Goal: Task Accomplishment & Management: Use online tool/utility

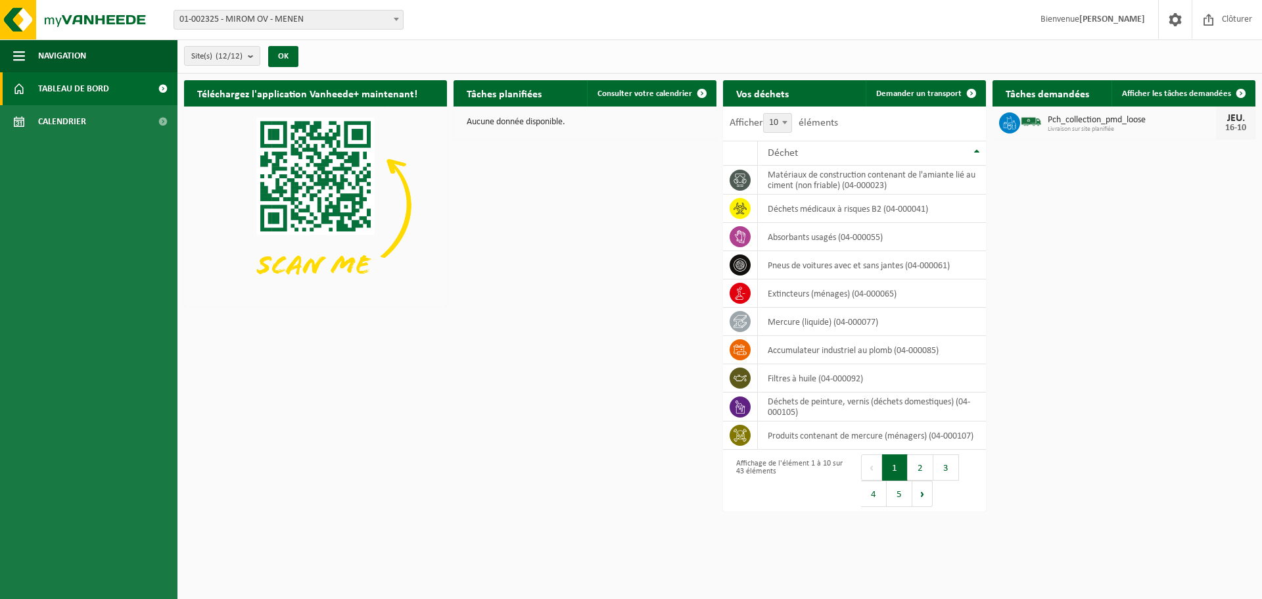
click at [296, 19] on span "01-002325 - MIROM OV - MENEN" at bounding box center [288, 20] width 229 height 18
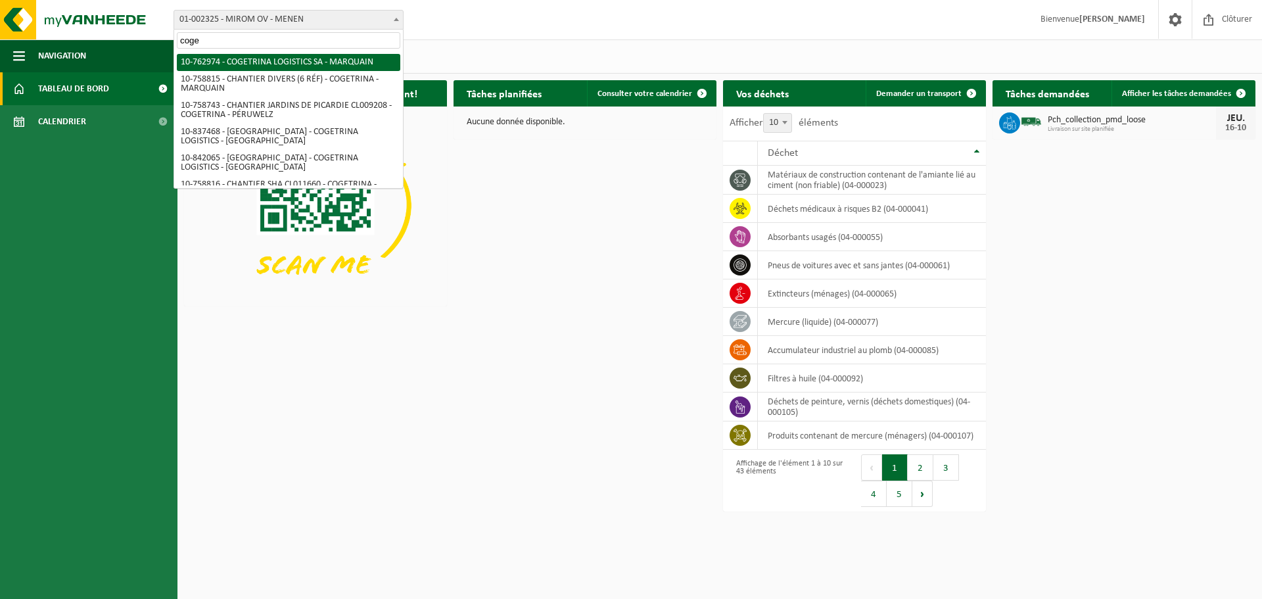
type input "coge"
select select "17600"
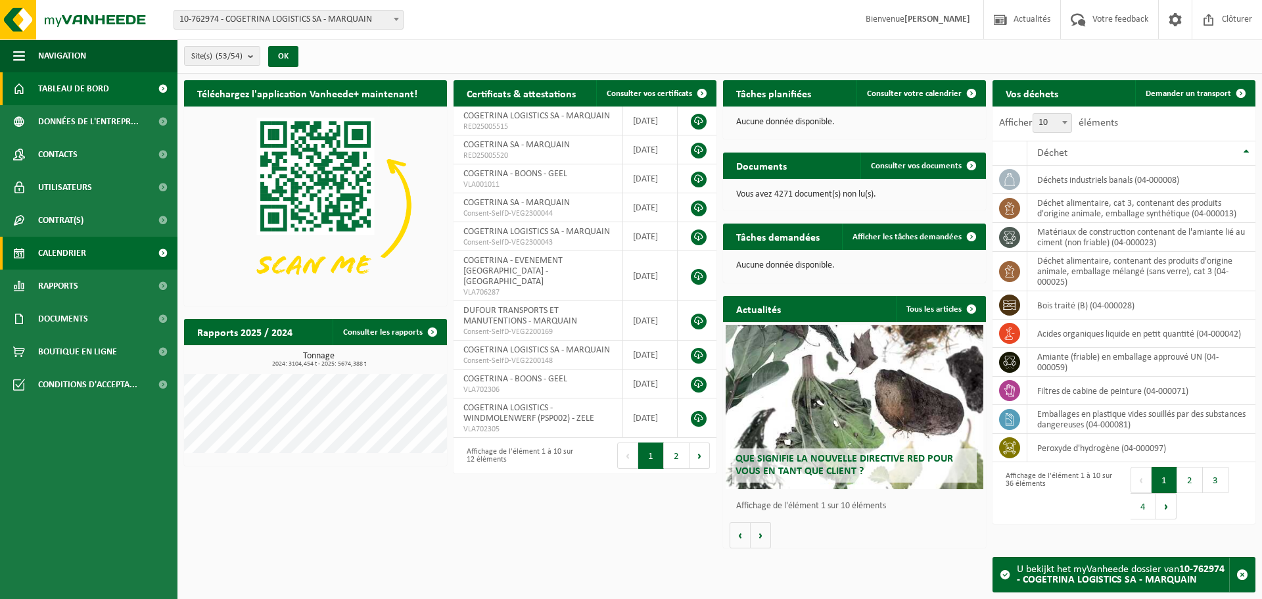
click at [68, 252] on span "Calendrier" at bounding box center [62, 253] width 48 height 33
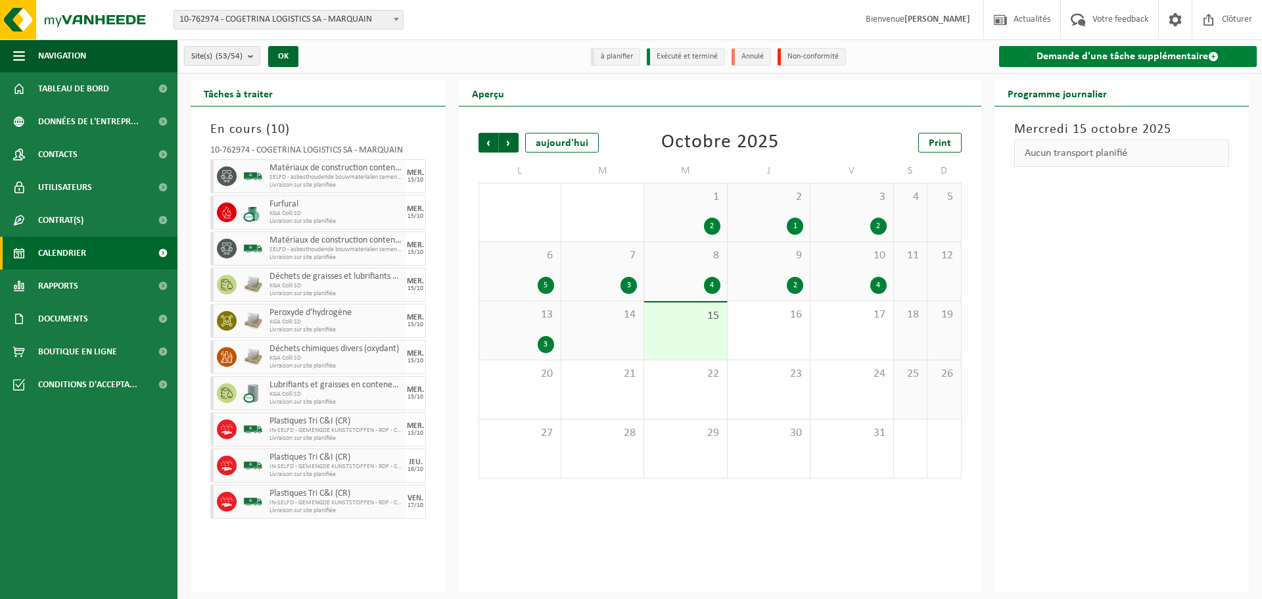
click at [1012, 60] on link "Demande d'une tâche supplémentaire" at bounding box center [1128, 56] width 258 height 21
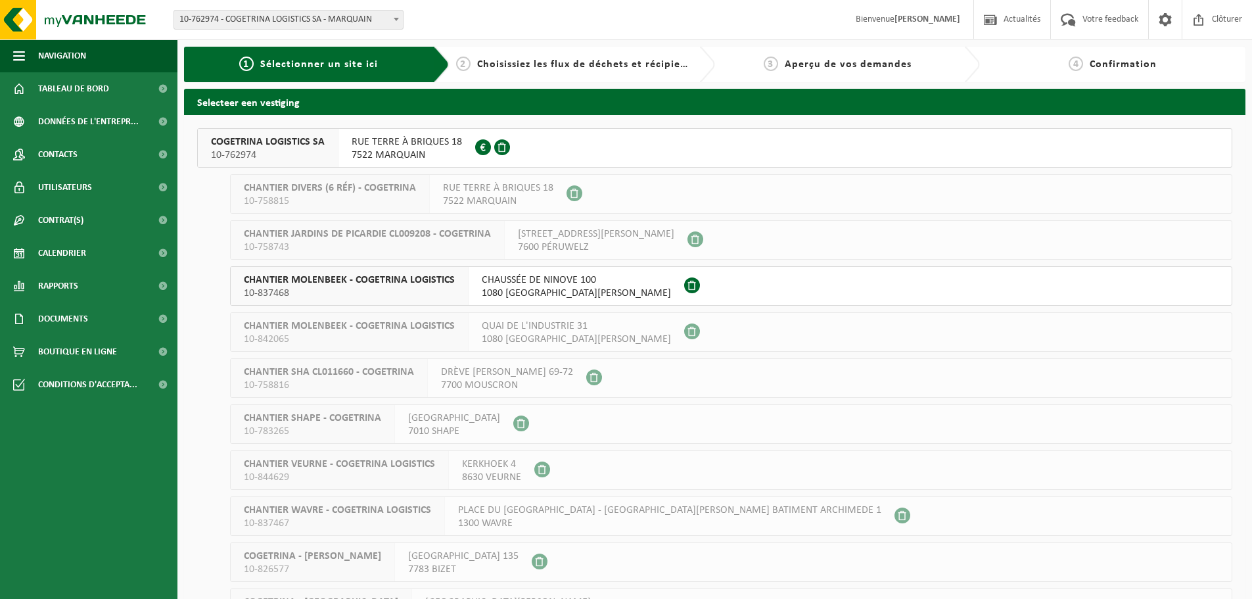
click at [273, 158] on span "10-762974" at bounding box center [268, 155] width 114 height 13
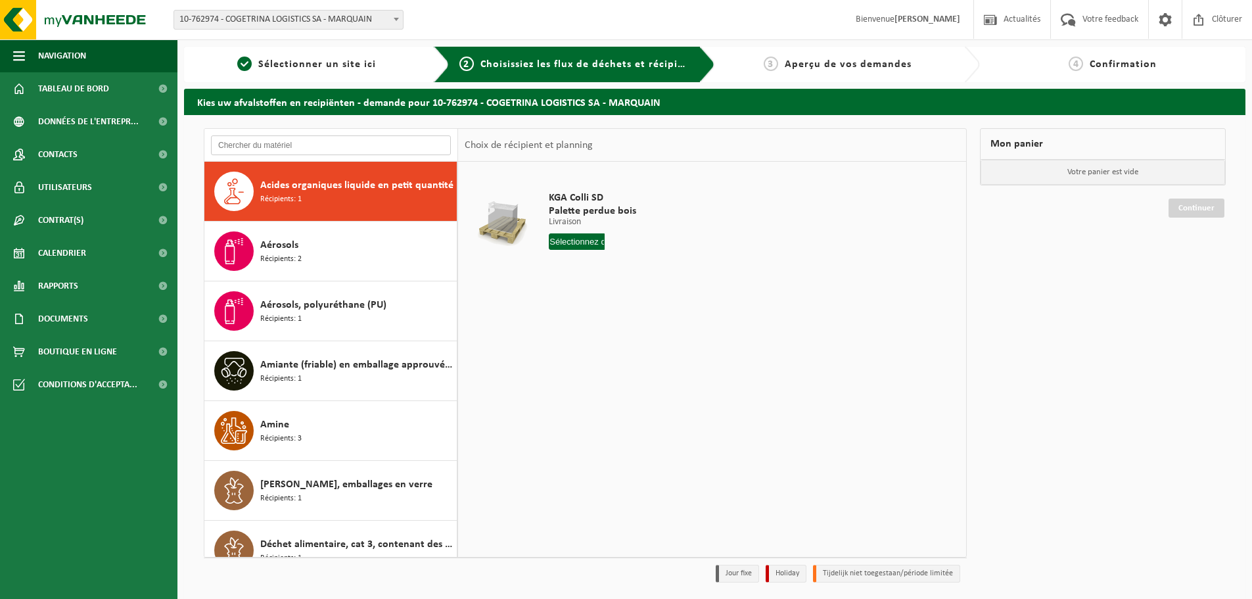
click at [281, 145] on input "text" at bounding box center [331, 145] width 240 height 20
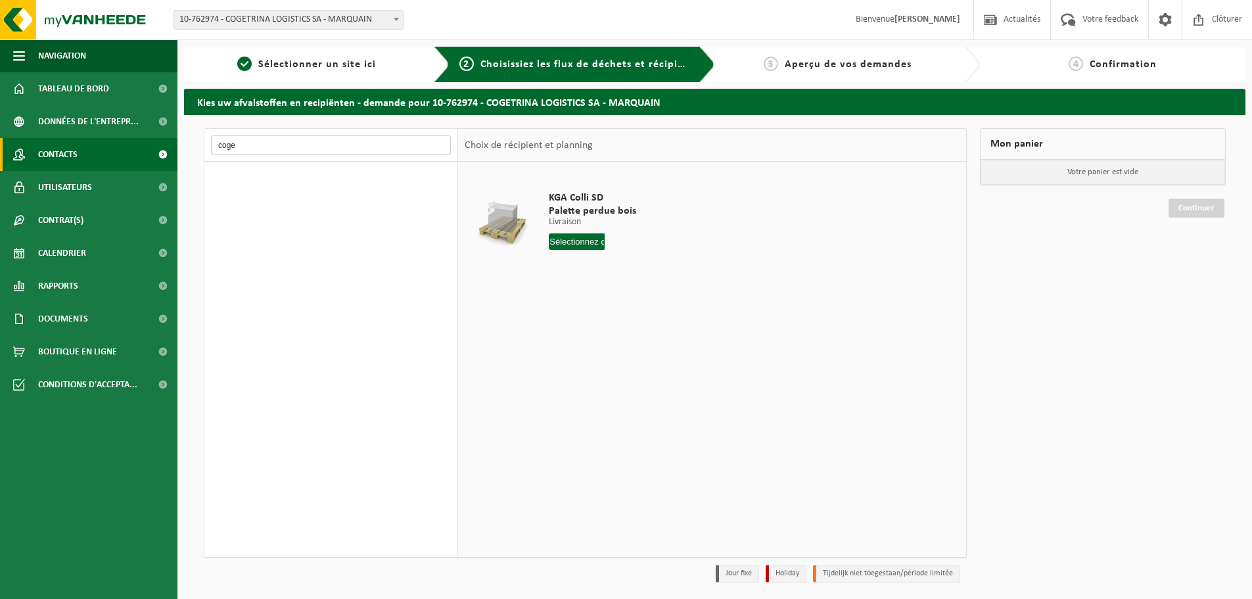
drag, startPoint x: 279, startPoint y: 149, endPoint x: 138, endPoint y: 149, distance: 141.3
click at [138, 149] on div "Navigation Actualités Votre feedback Clôturer Tableau de bord Données de l'entr…" at bounding box center [626, 321] width 1252 height 642
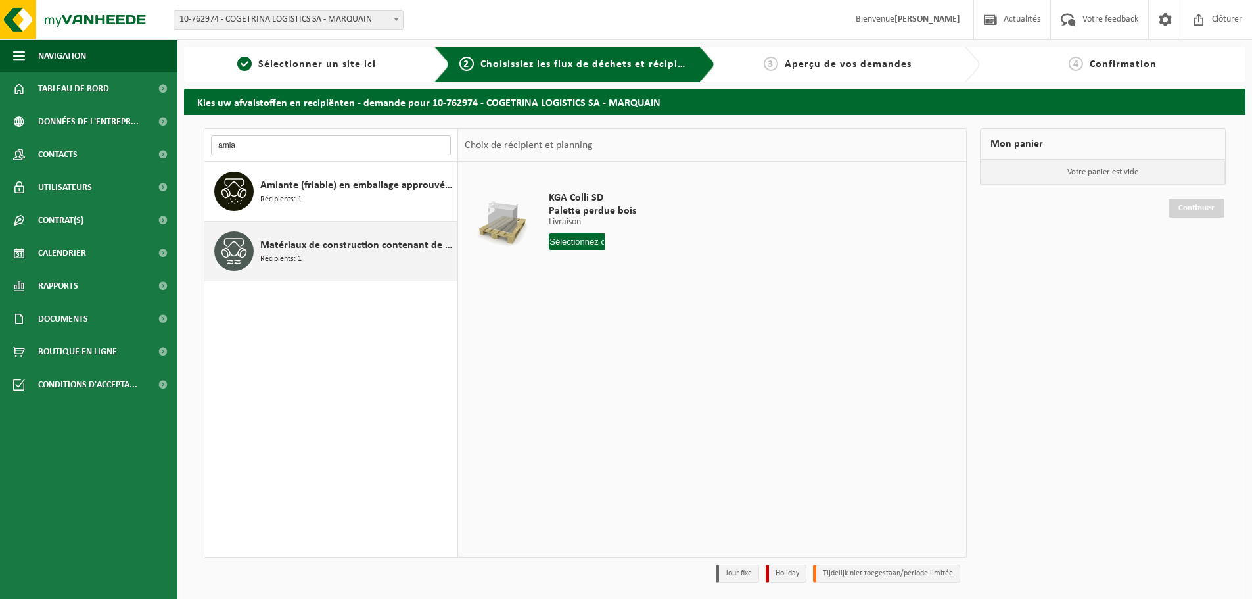
type input "amia"
click at [390, 258] on div "Matériaux de construction contenant de l'amiante lié au ciment (non friable) Ré…" at bounding box center [356, 250] width 193 height 39
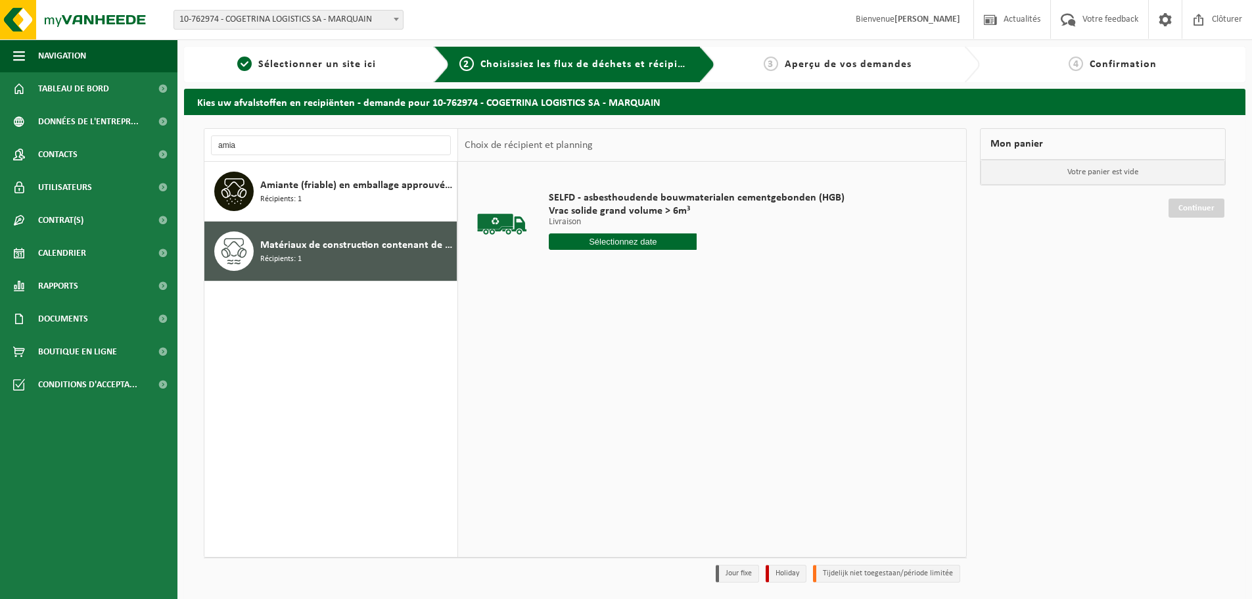
click at [639, 239] on input "text" at bounding box center [623, 241] width 148 height 16
click at [633, 359] on div "16" at bounding box center [630, 358] width 23 height 21
type input "à partir de 2025-10-16"
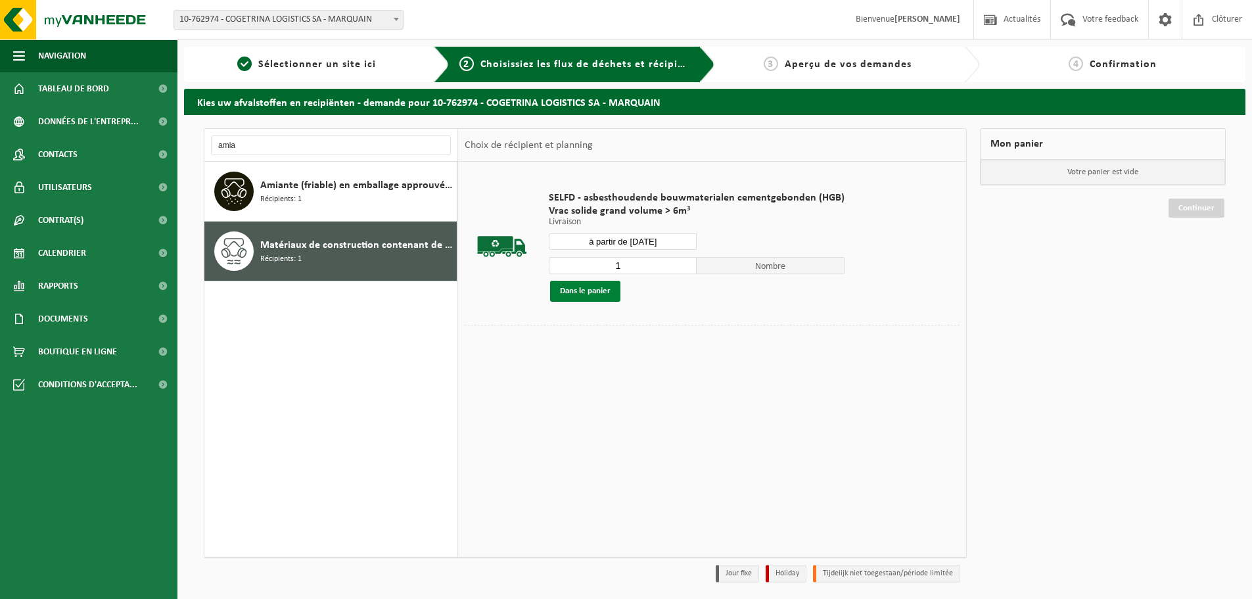
click at [599, 291] on button "Dans le panier" at bounding box center [585, 291] width 70 height 21
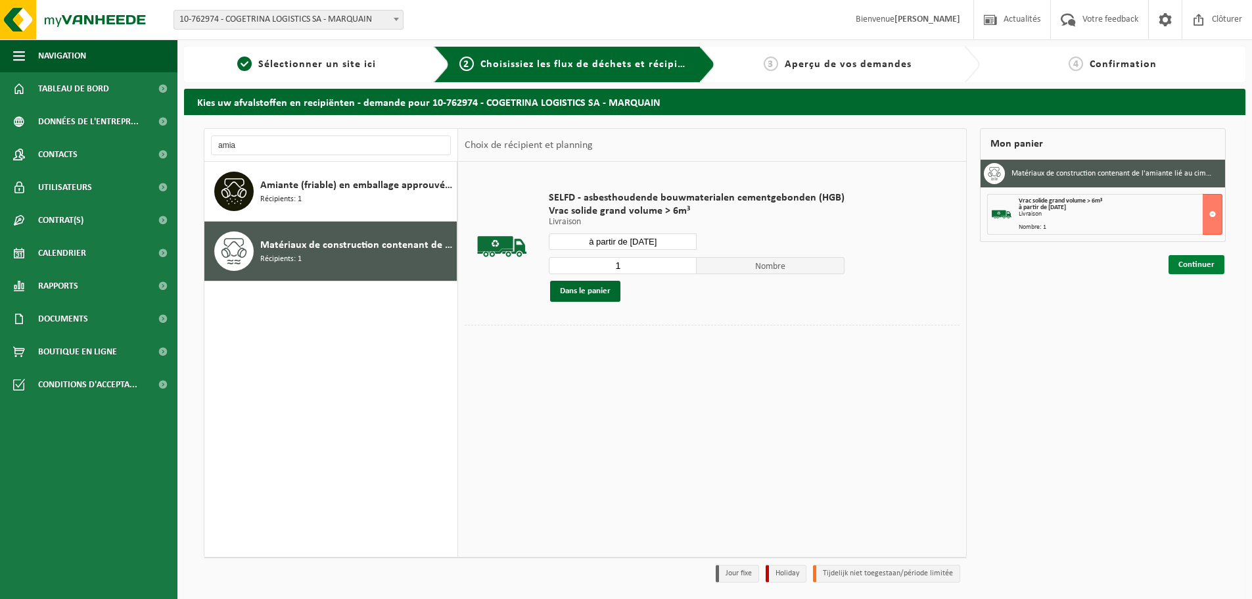
click at [1180, 259] on link "Continuer" at bounding box center [1197, 264] width 56 height 19
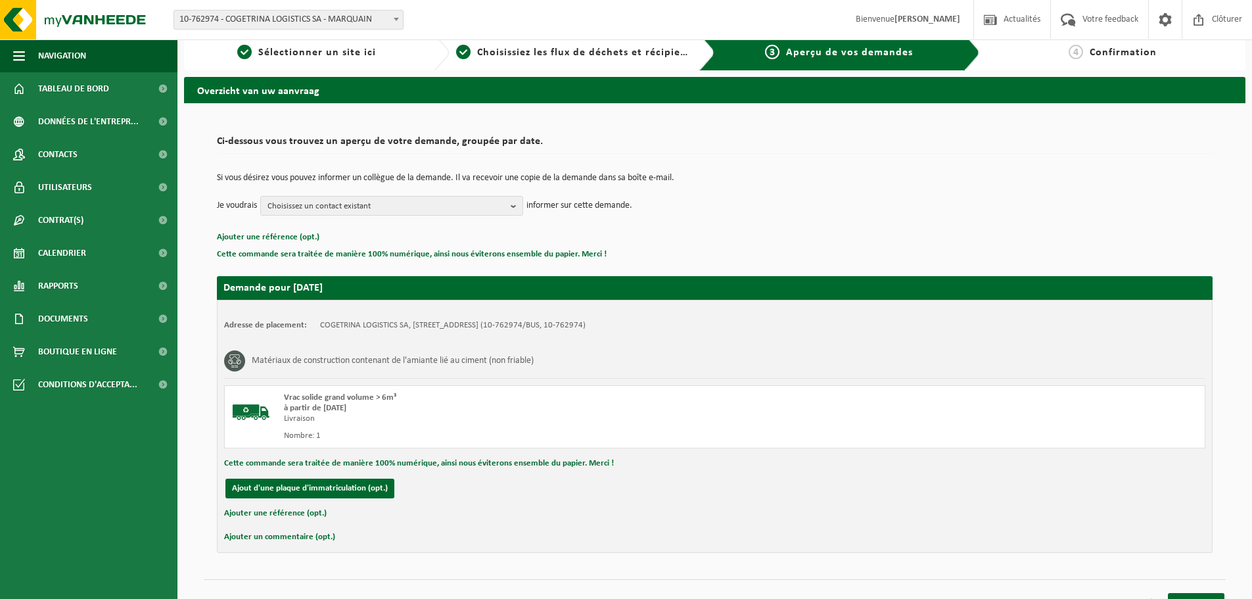
scroll to position [32, 0]
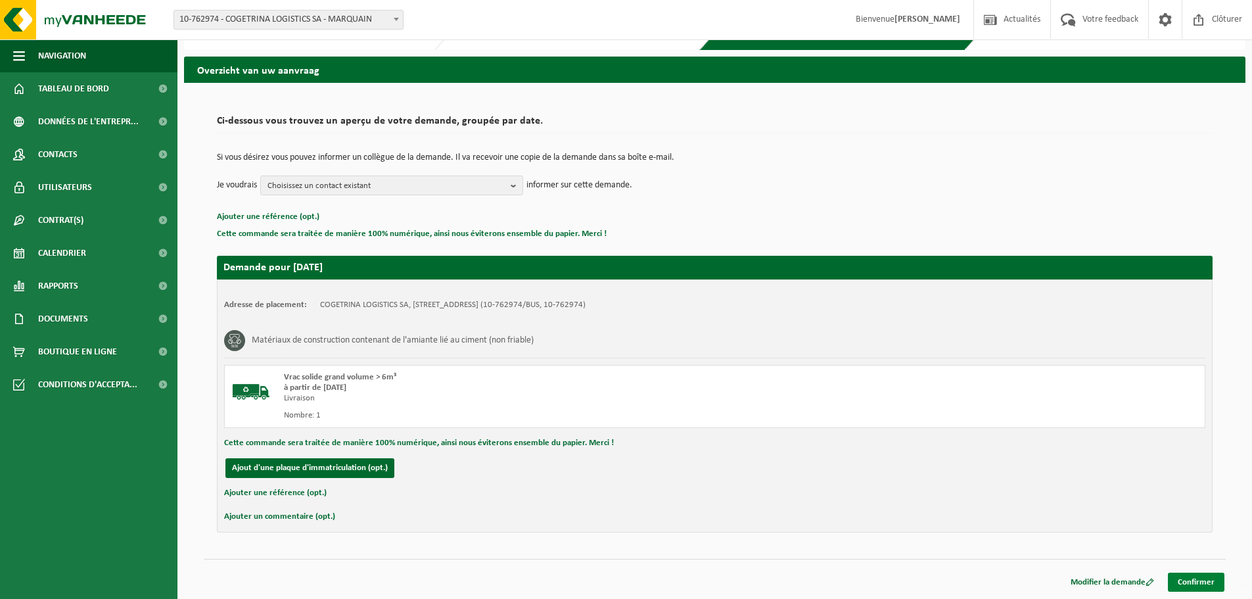
click at [1211, 583] on link "Confirmer" at bounding box center [1196, 581] width 57 height 19
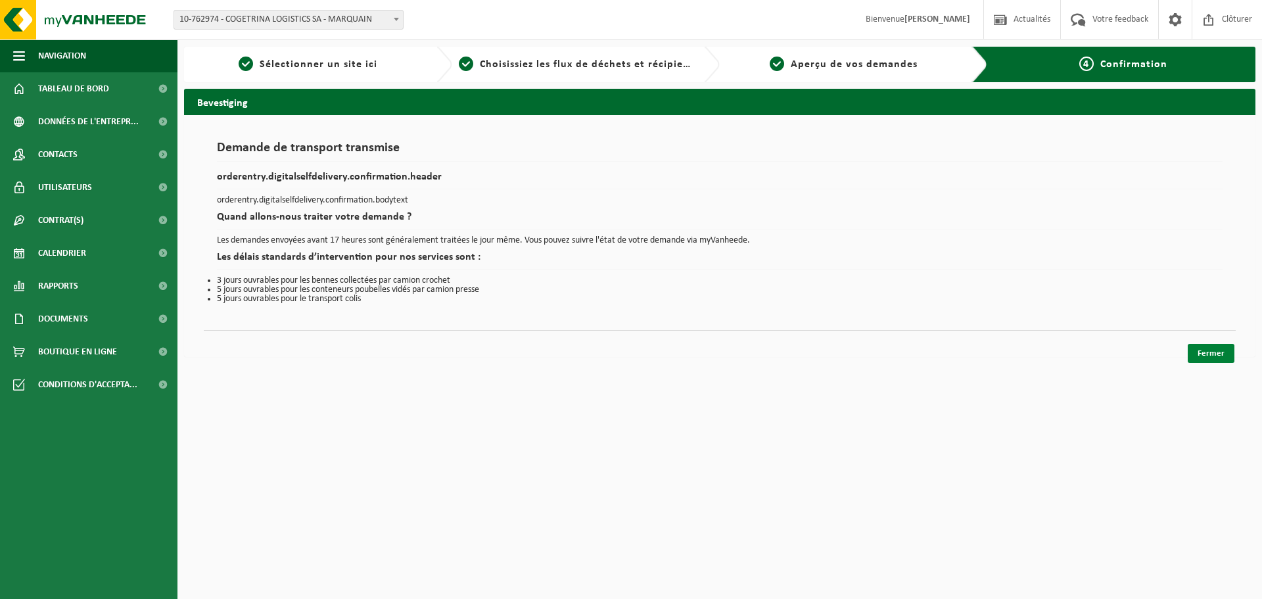
click at [1199, 351] on link "Fermer" at bounding box center [1211, 353] width 47 height 19
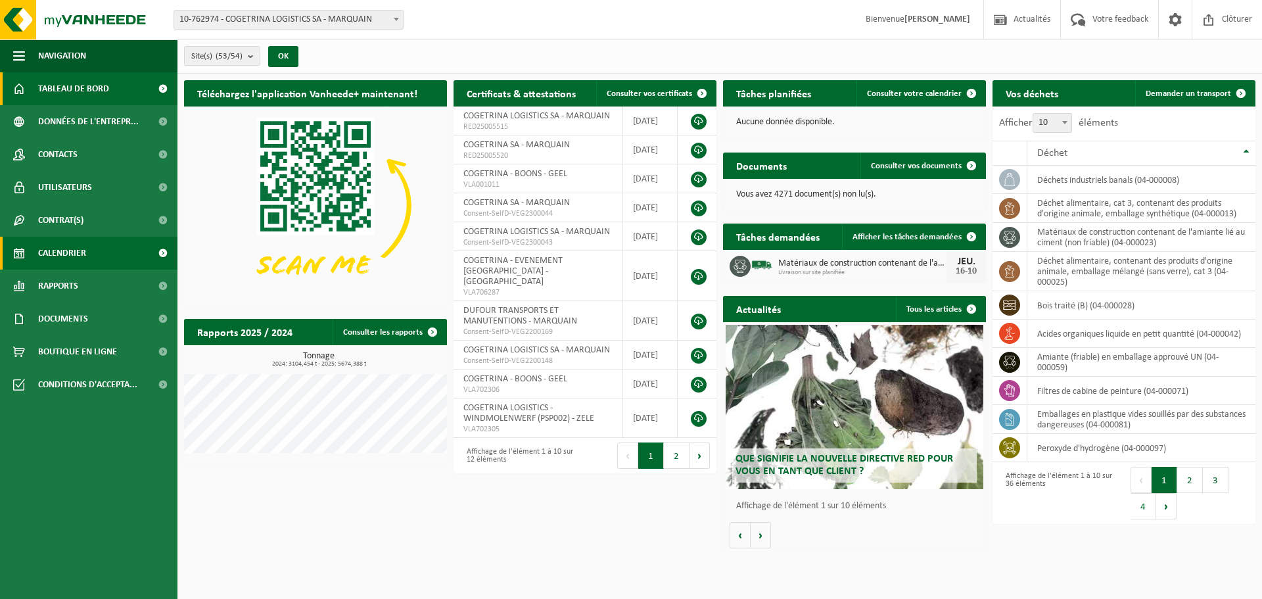
drag, startPoint x: 66, startPoint y: 250, endPoint x: 131, endPoint y: 240, distance: 66.6
click at [66, 250] on span "Calendrier" at bounding box center [62, 253] width 48 height 33
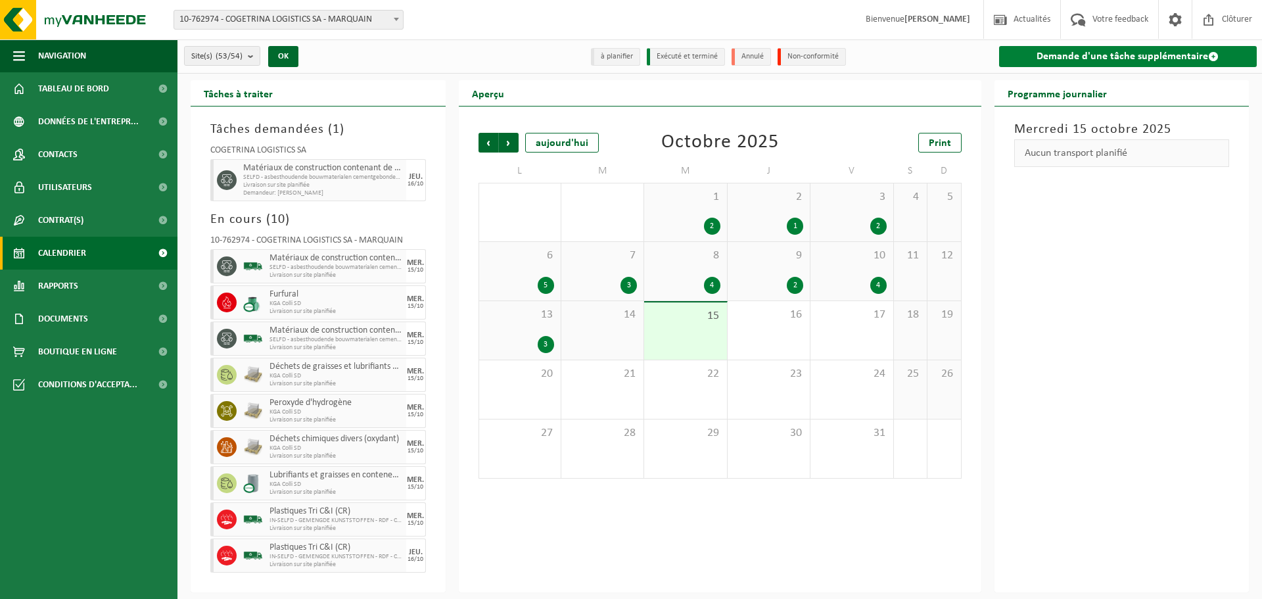
click at [1135, 53] on link "Demande d'une tâche supplémentaire" at bounding box center [1128, 56] width 258 height 21
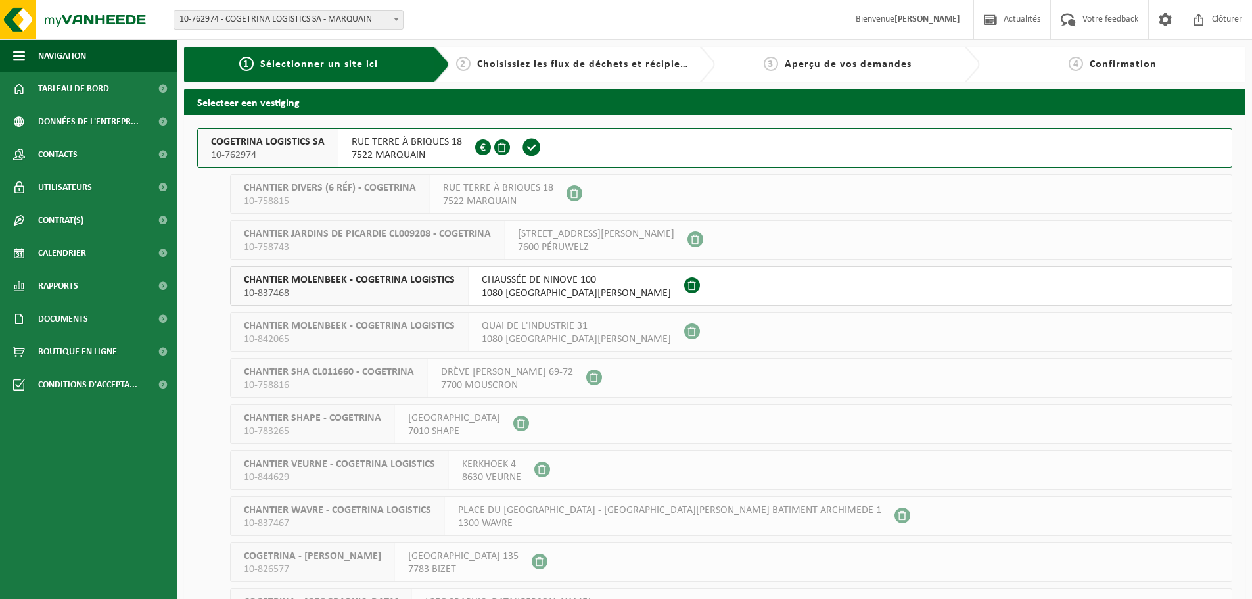
click at [450, 149] on span "7522 MARQUAIN" at bounding box center [407, 155] width 110 height 13
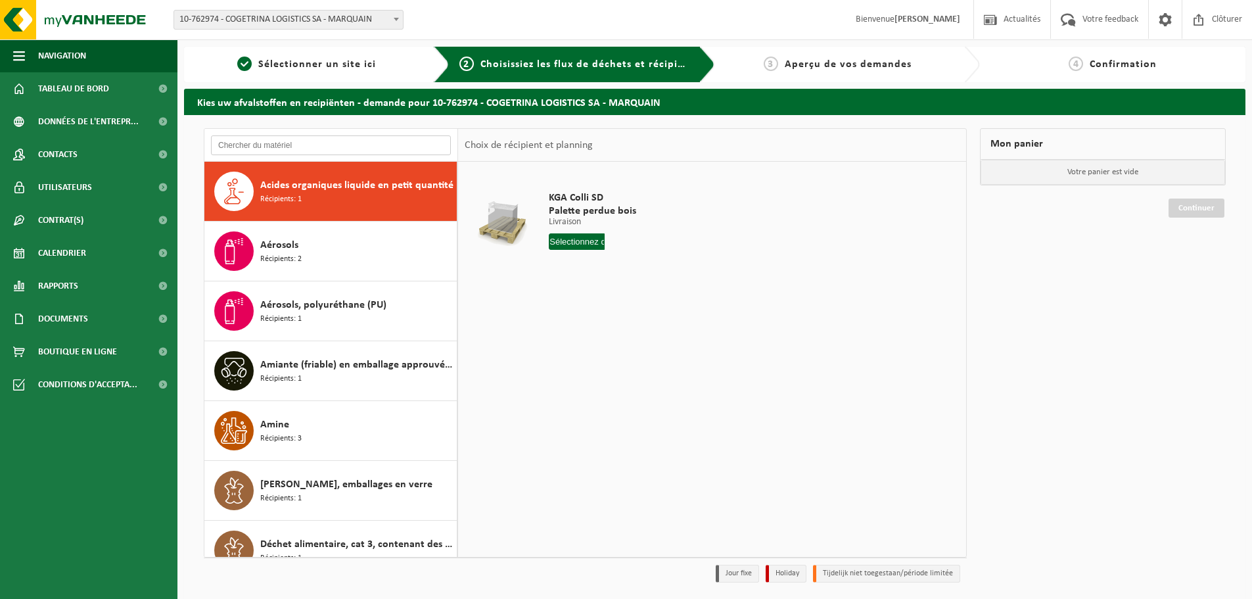
click at [292, 146] on input "text" at bounding box center [331, 145] width 240 height 20
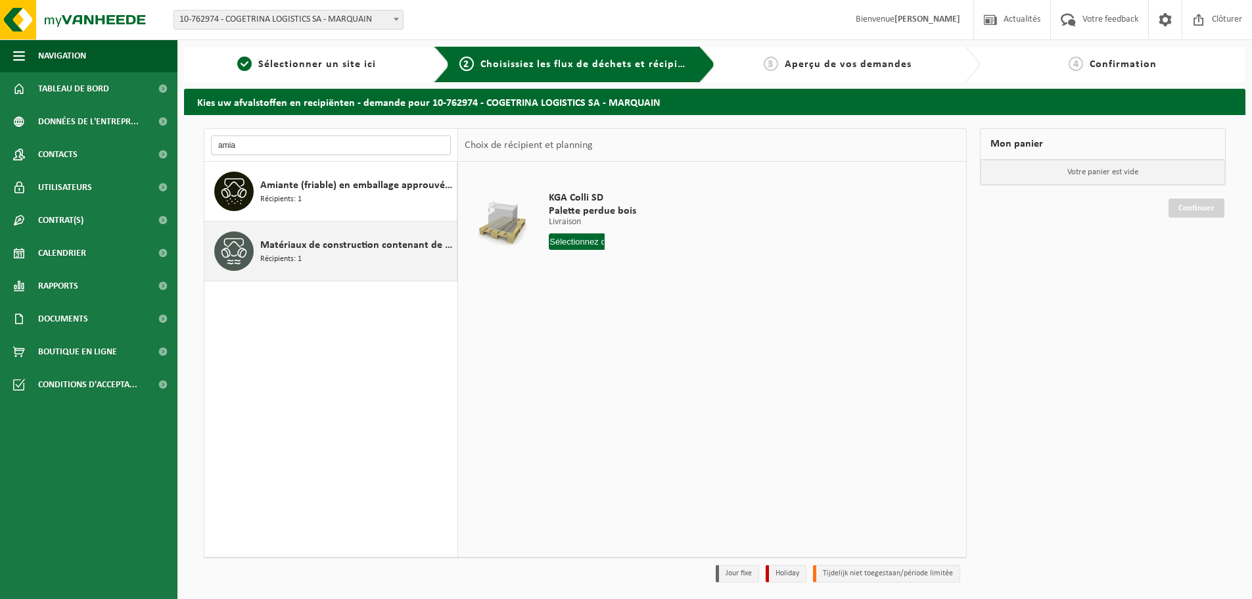
type input "amia"
click at [312, 257] on div "Matériaux de construction contenant de l'amiante lié au ciment (non friable) Ré…" at bounding box center [356, 250] width 193 height 39
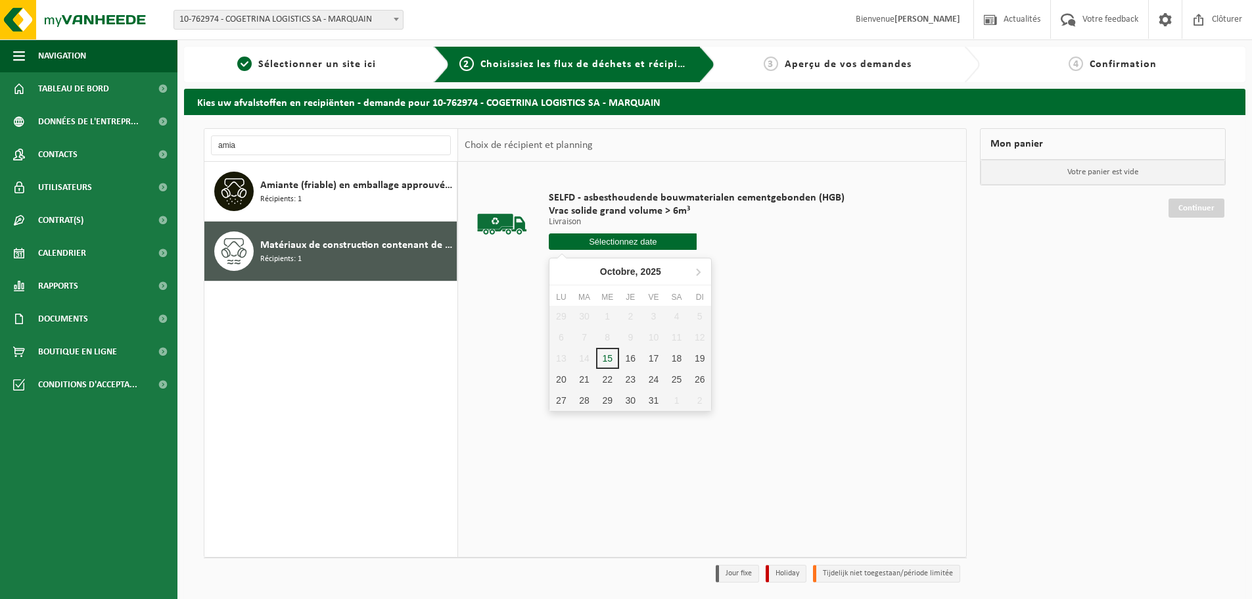
click at [600, 239] on input "text" at bounding box center [623, 241] width 148 height 16
click at [631, 361] on div "16" at bounding box center [630, 358] width 23 height 21
type input "à partir de 2025-10-16"
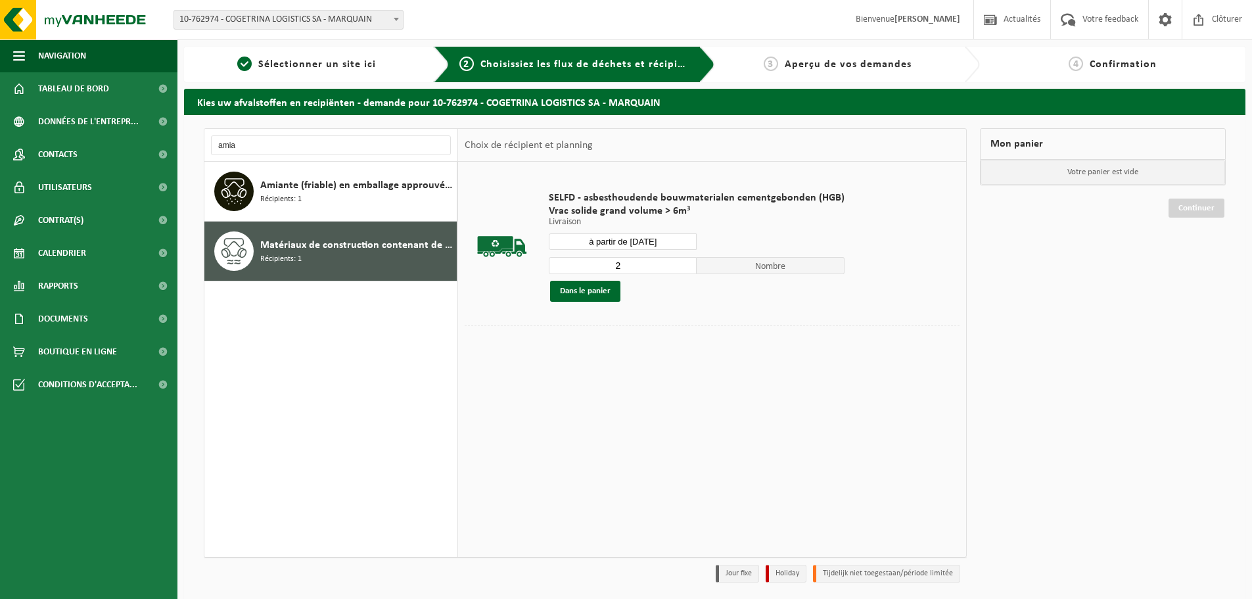
type input "2"
click at [683, 263] on input "2" at bounding box center [623, 265] width 148 height 17
click at [609, 294] on button "Dans le panier" at bounding box center [585, 291] width 70 height 21
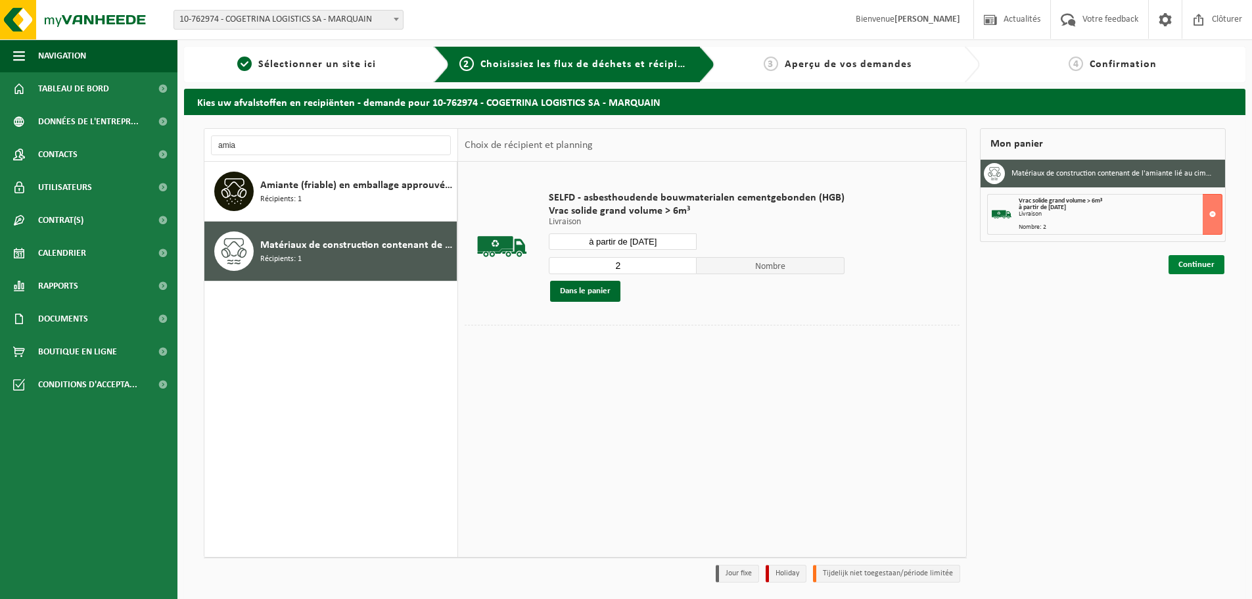
click at [1187, 266] on link "Continuer" at bounding box center [1197, 264] width 56 height 19
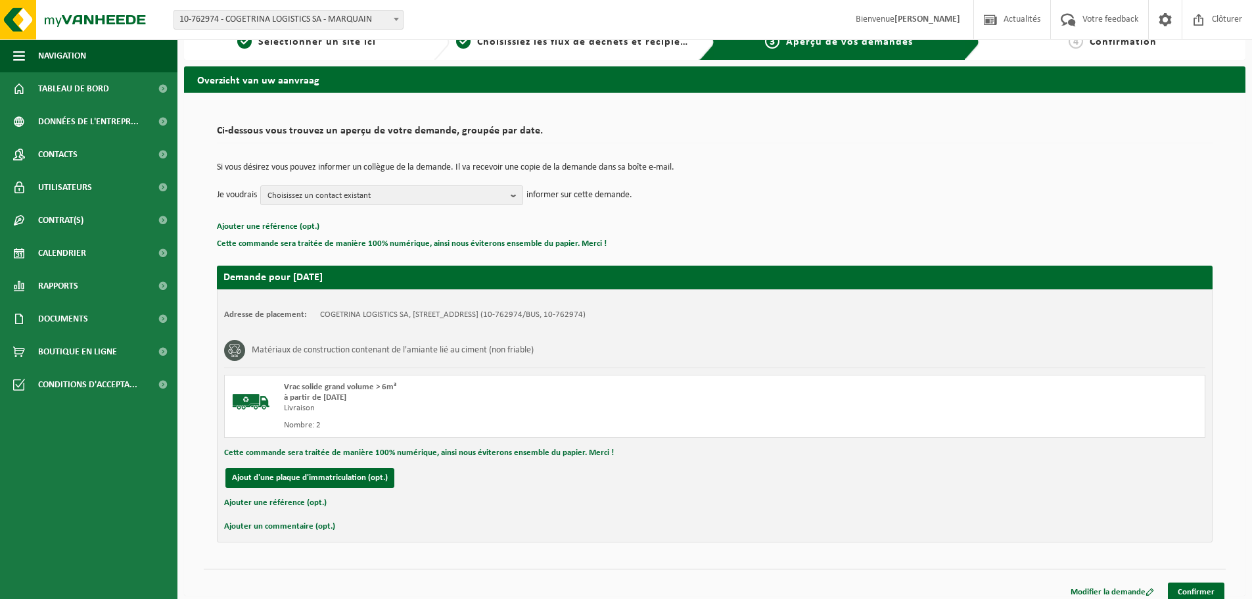
scroll to position [32, 0]
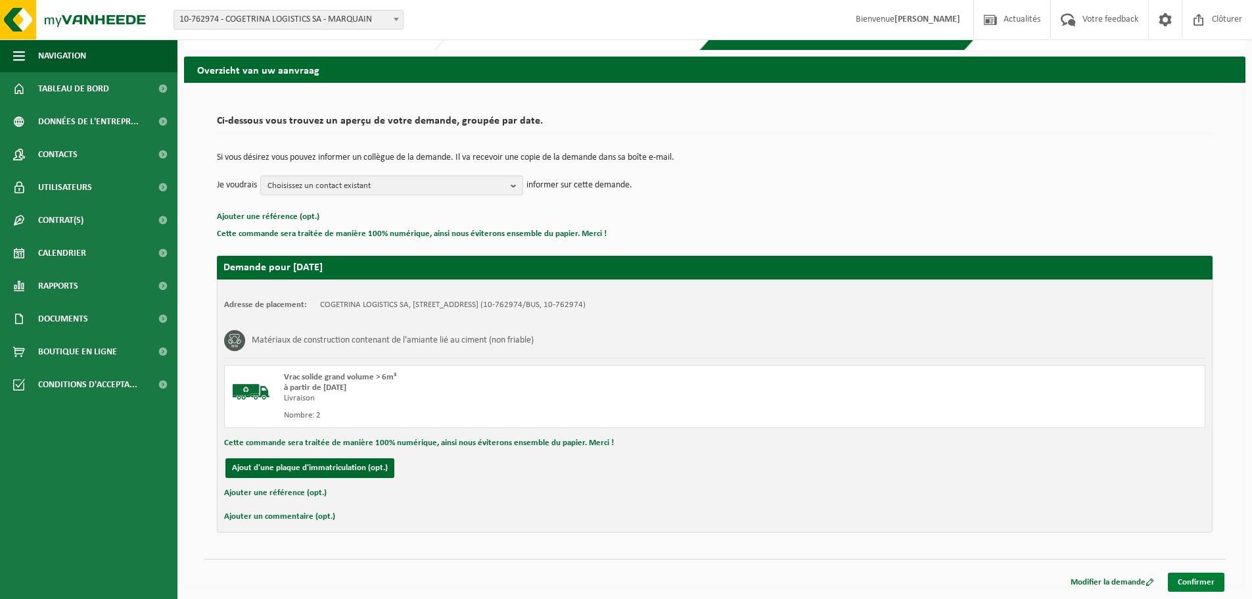
click at [1180, 582] on link "Confirmer" at bounding box center [1196, 581] width 57 height 19
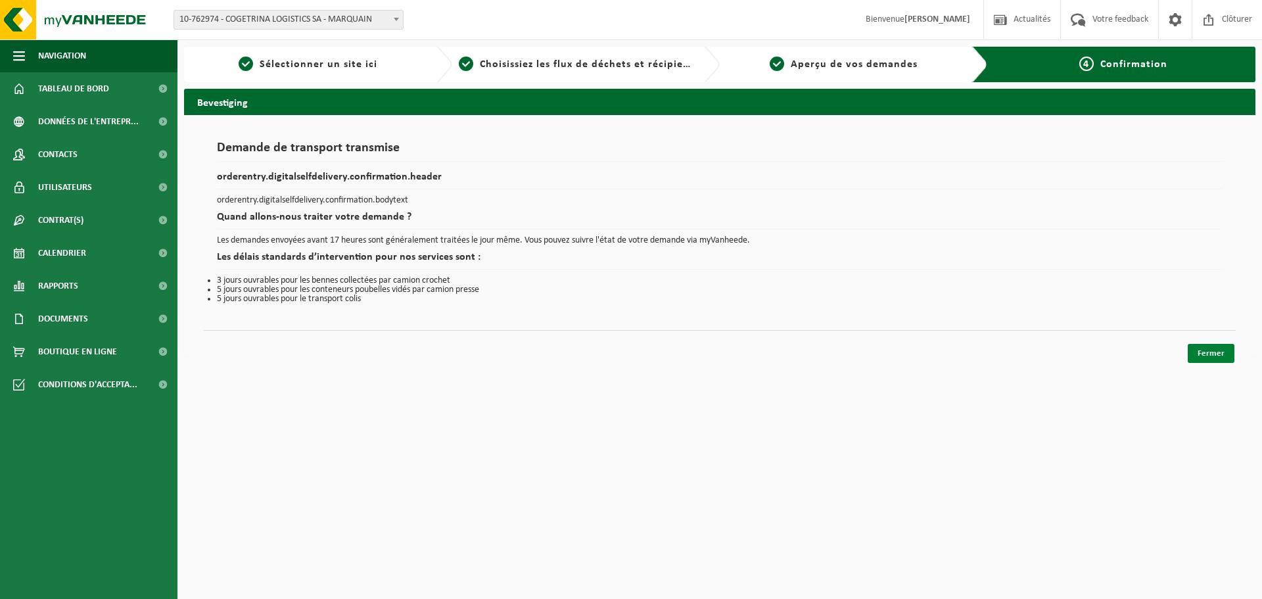
click at [1208, 346] on link "Fermer" at bounding box center [1211, 353] width 47 height 19
